Goal: Task Accomplishment & Management: Use online tool/utility

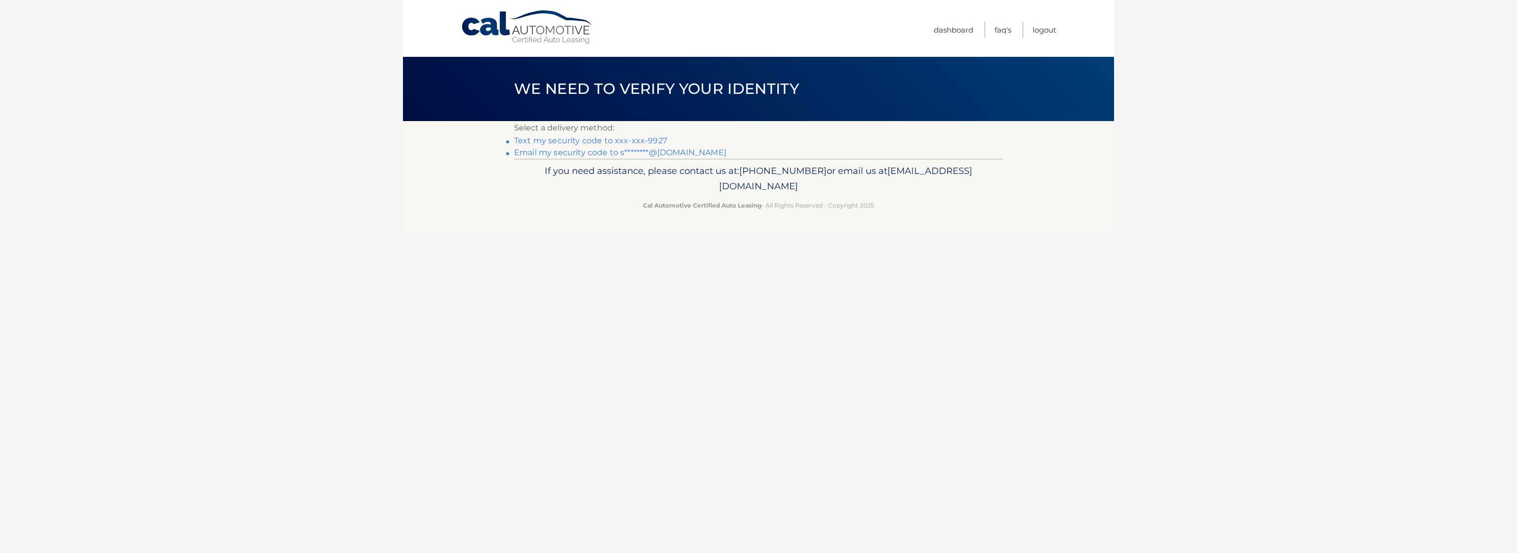
click at [635, 138] on link "Text my security code to xxx-xxx-9927" at bounding box center [590, 140] width 153 height 9
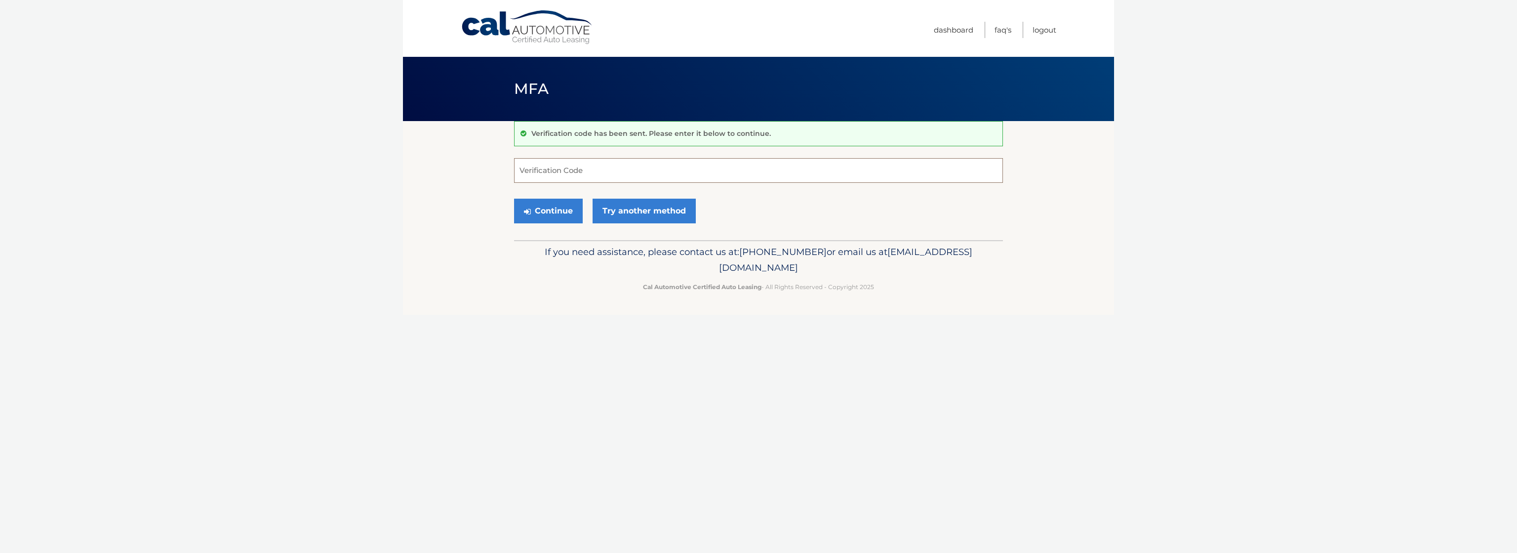
click at [678, 163] on input "Verification Code" at bounding box center [758, 170] width 489 height 25
type input "100148"
click at [514, 199] on button "Continue" at bounding box center [548, 211] width 69 height 25
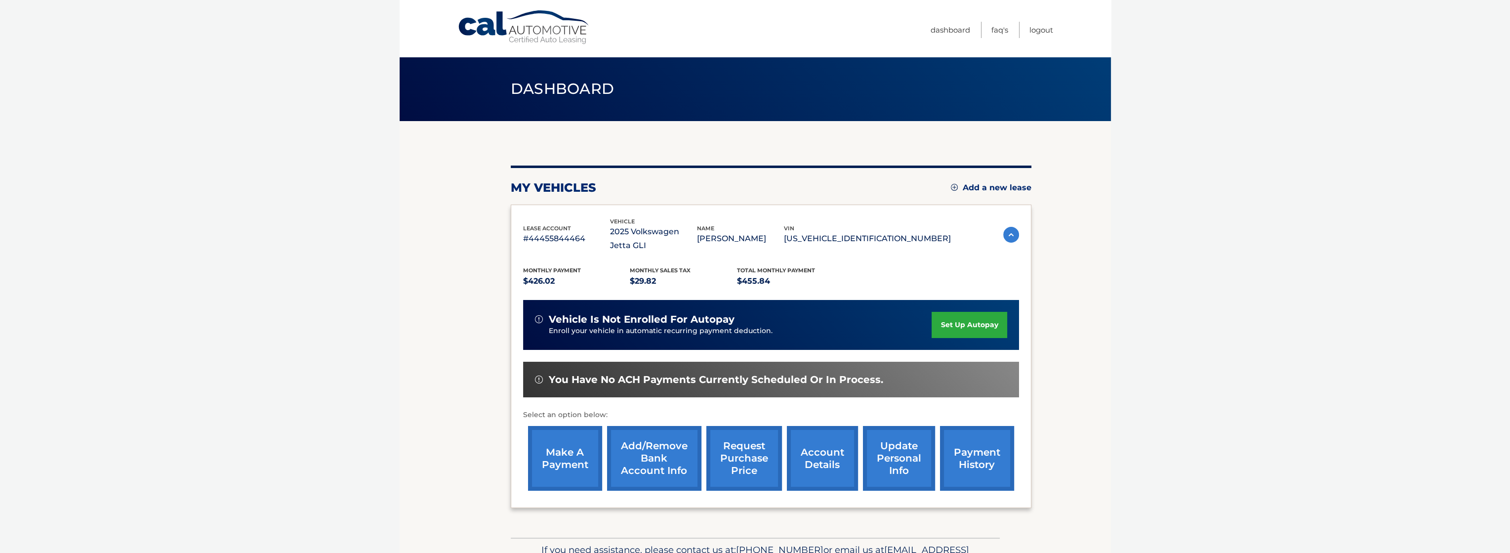
click at [567, 458] on link "make a payment" at bounding box center [565, 458] width 74 height 65
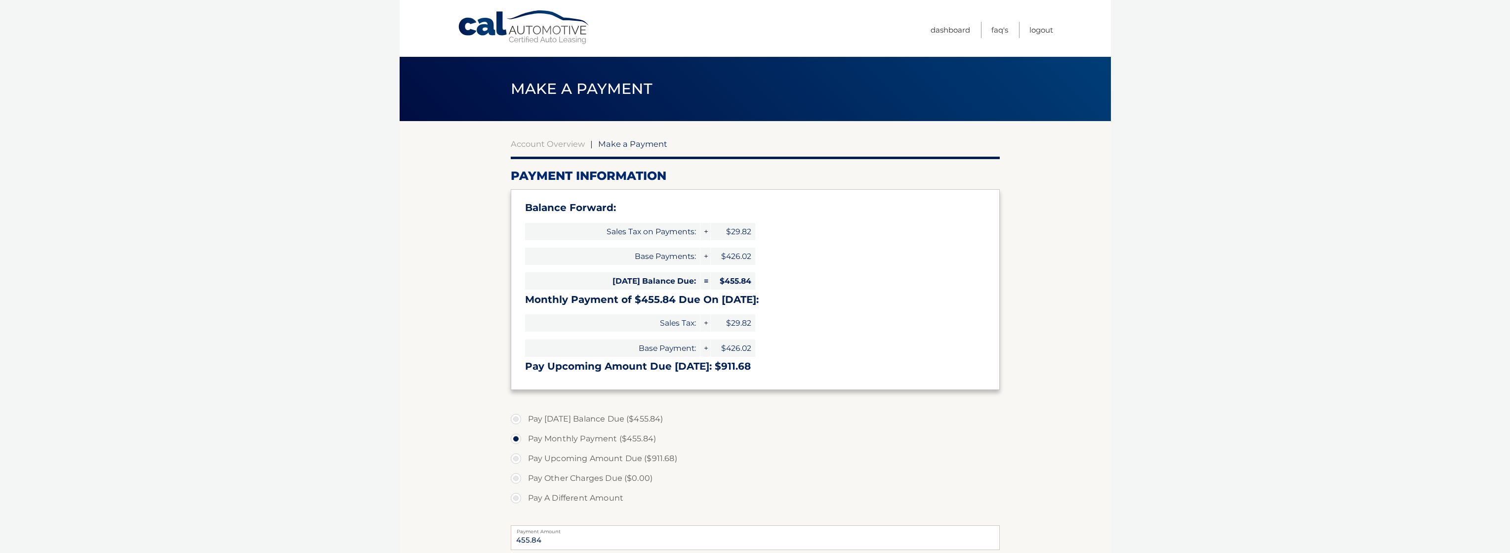
select select "MmJjMTk0NTUtOWVjMy00ZTZkLTkxMTItNjEyYWUyMTcxOTEy"
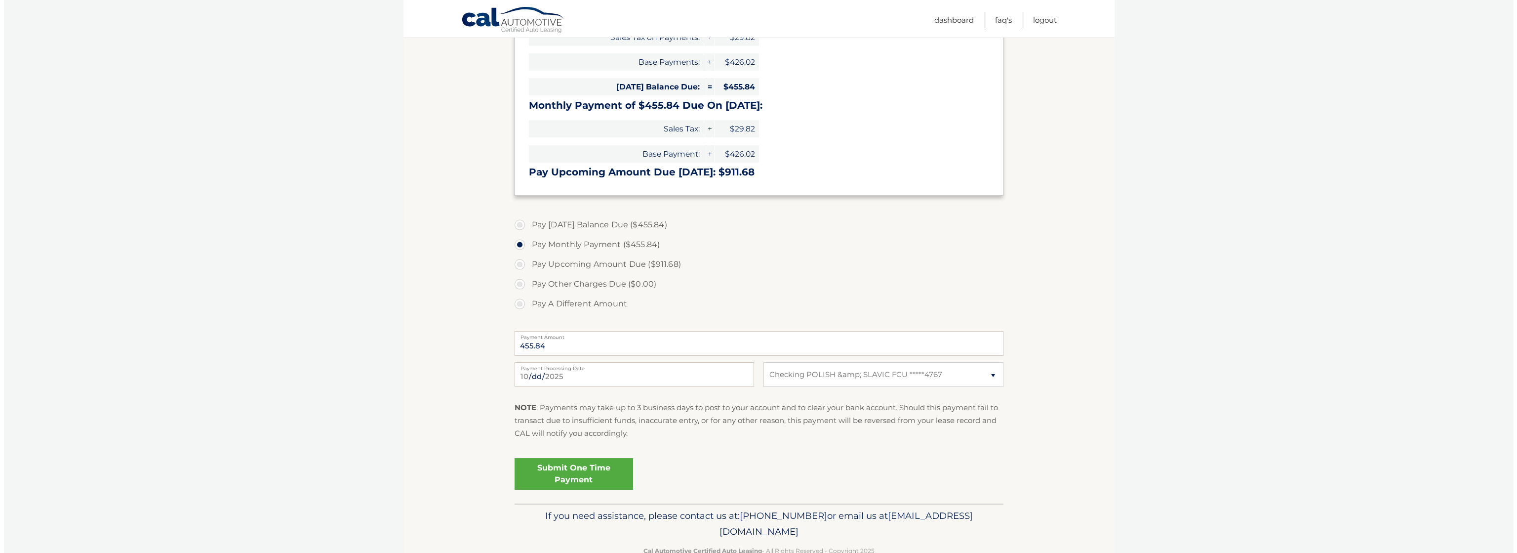
scroll to position [198, 0]
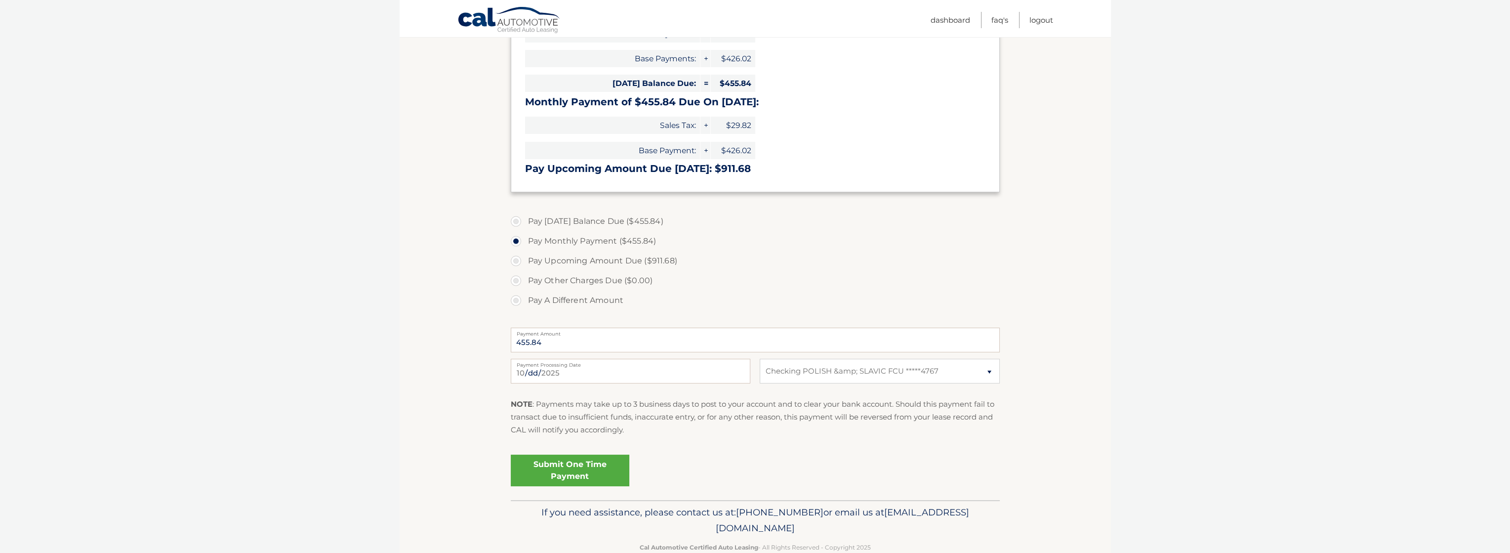
click at [607, 472] on link "Submit One Time Payment" at bounding box center [570, 470] width 119 height 32
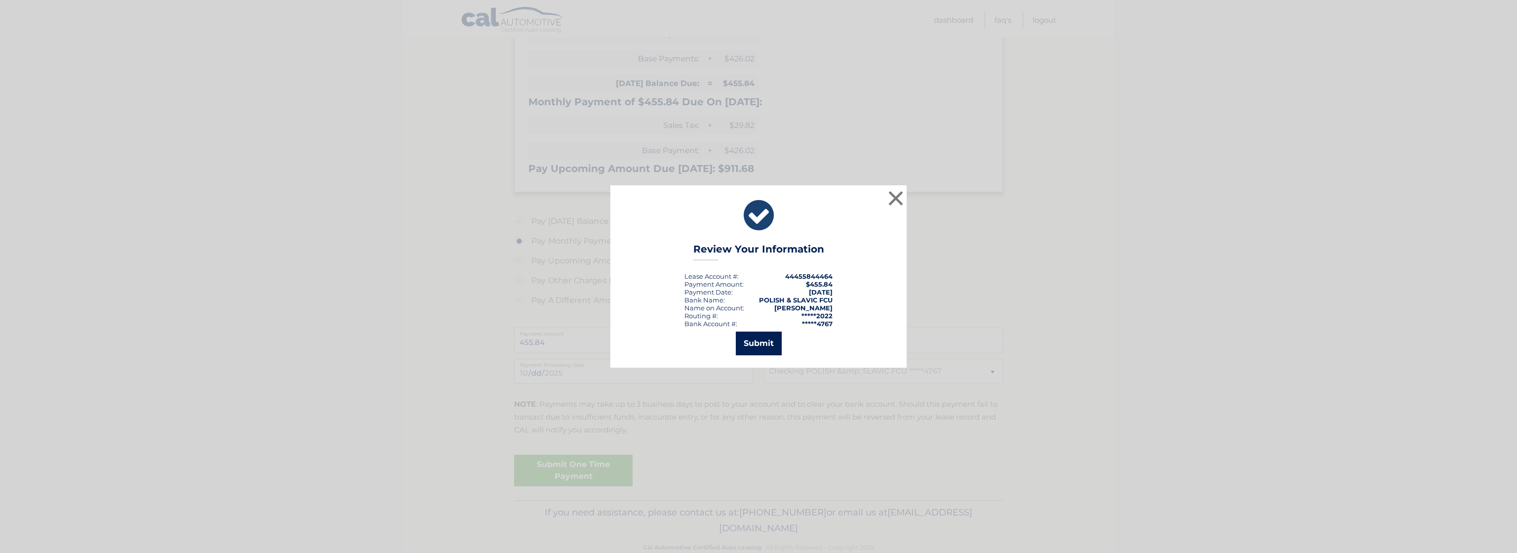
click at [769, 334] on button "Submit" at bounding box center [759, 343] width 46 height 24
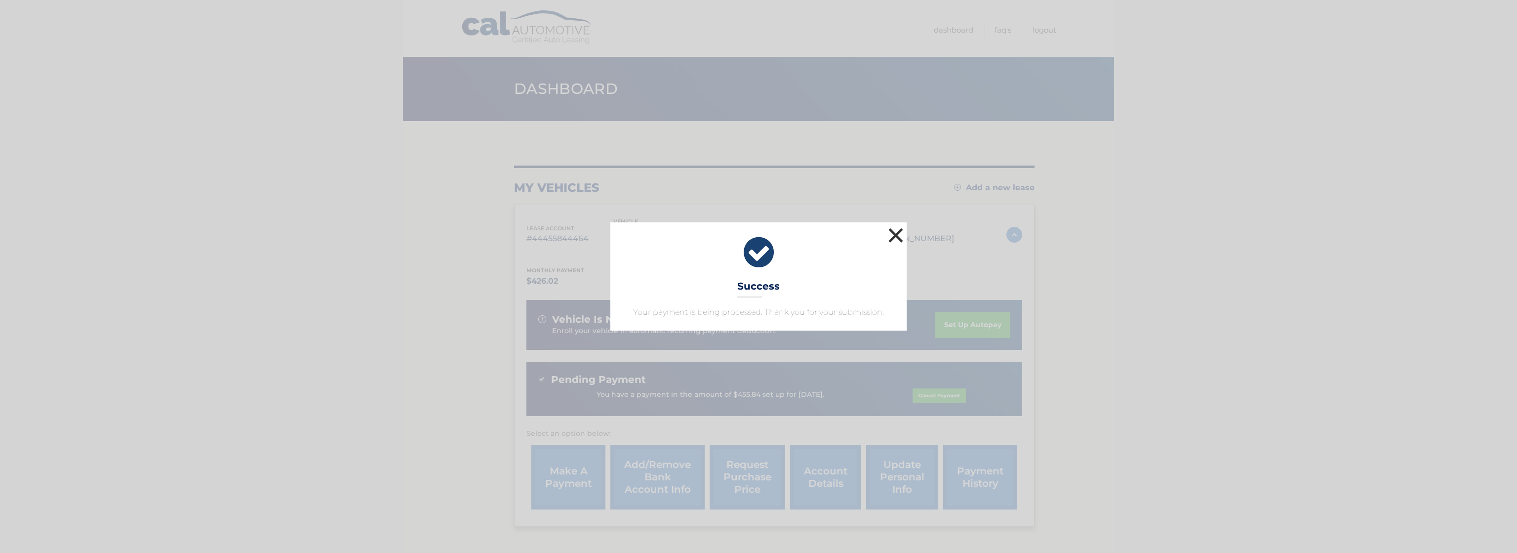
click at [891, 240] on button "×" at bounding box center [896, 235] width 20 height 20
